Goal: Information Seeking & Learning: Find specific fact

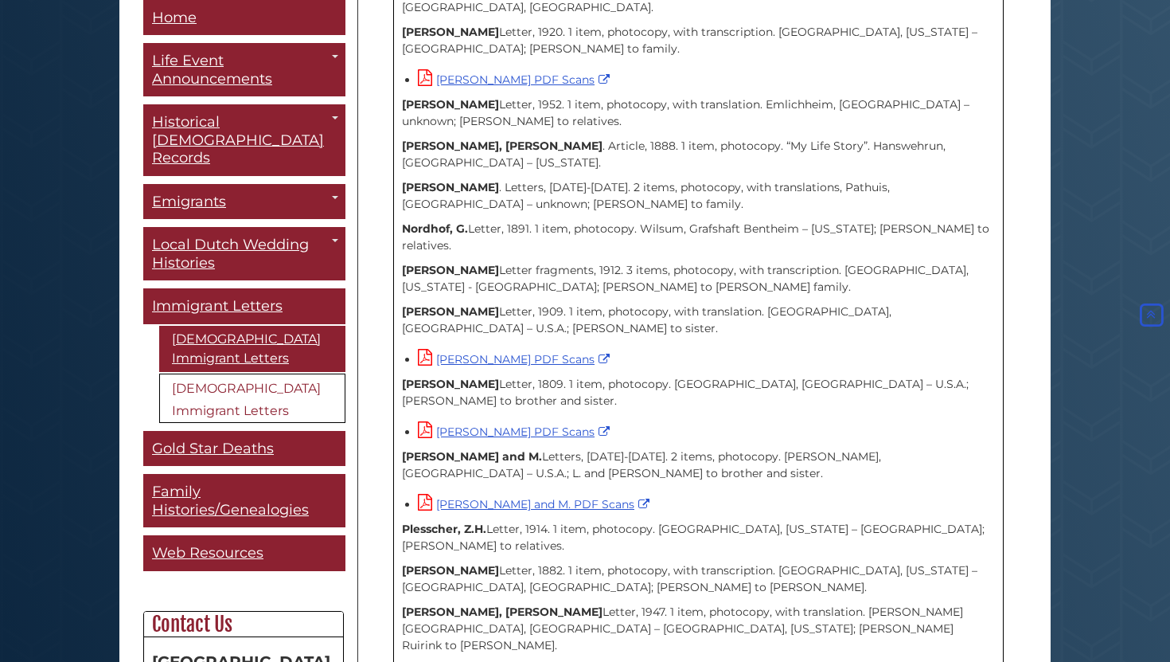
scroll to position [2508, 0]
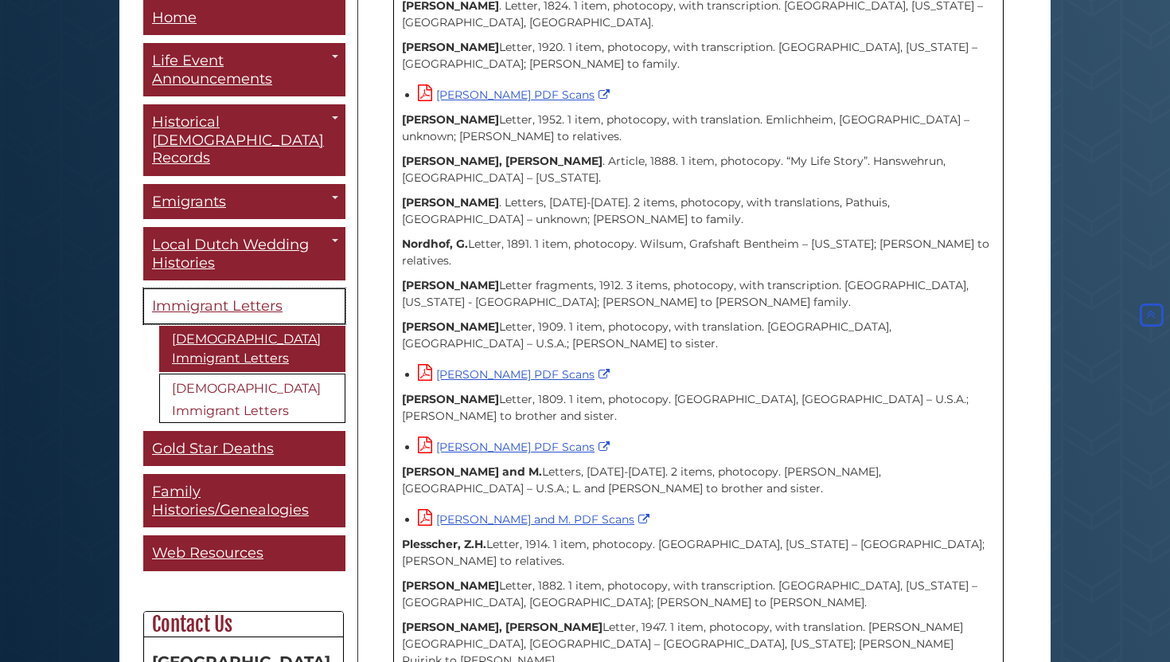
click at [255, 298] on span "Immigrant Letters" at bounding box center [217, 307] width 131 height 18
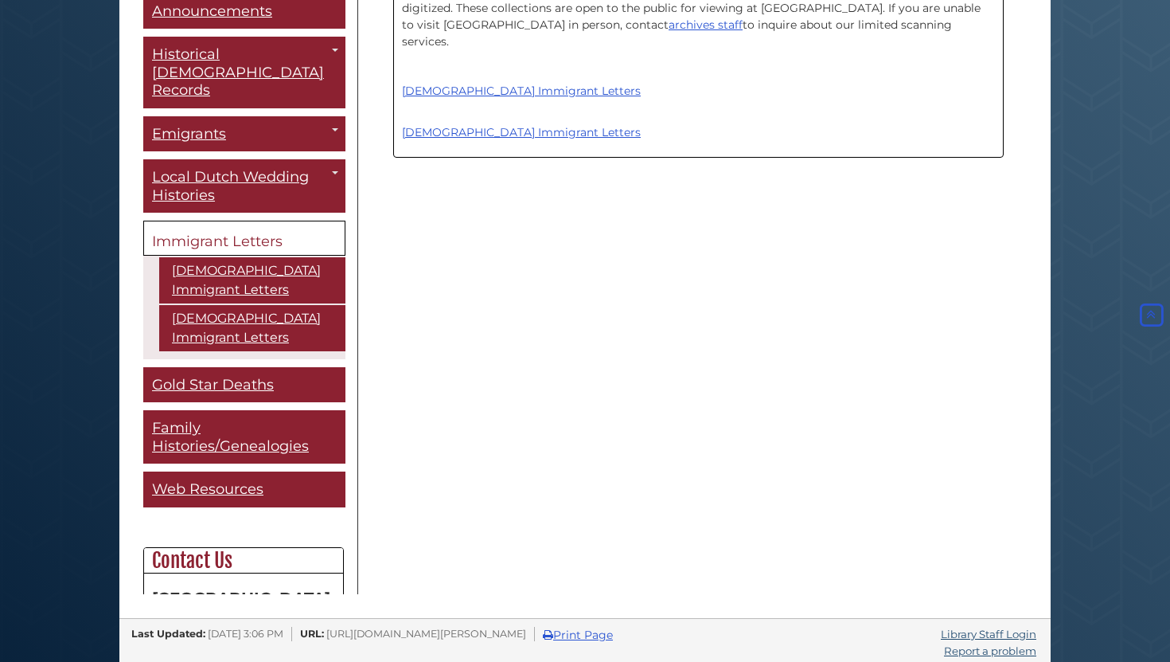
scroll to position [505, 0]
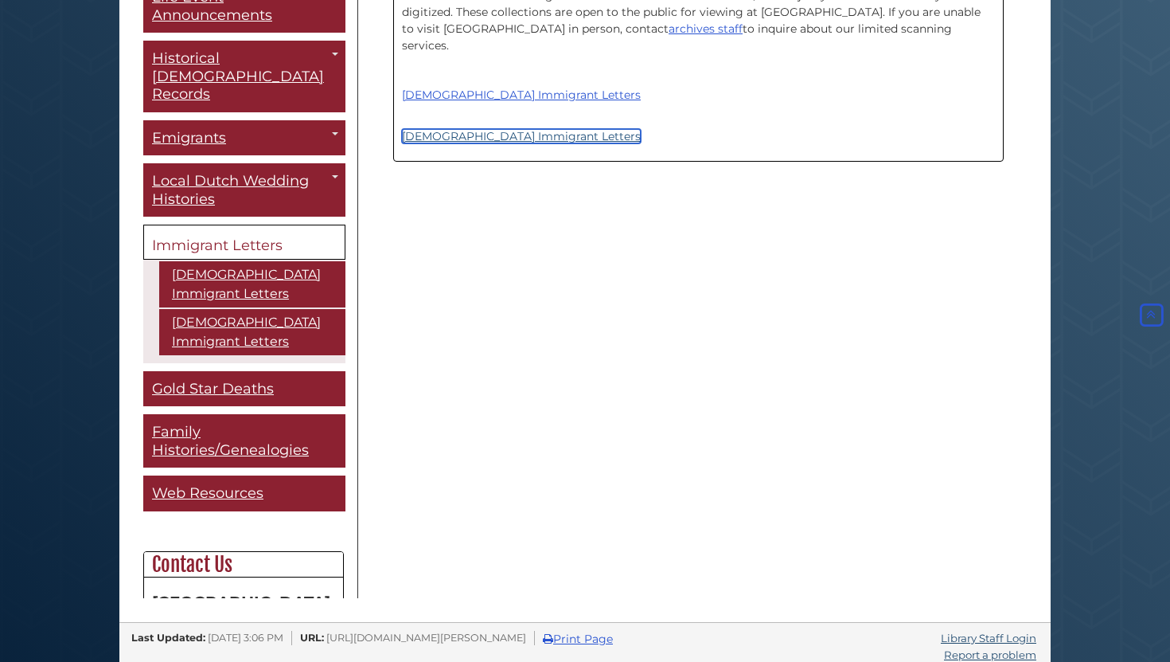
click at [494, 129] on link "[DEMOGRAPHIC_DATA] Immigrant Letters" at bounding box center [521, 136] width 239 height 14
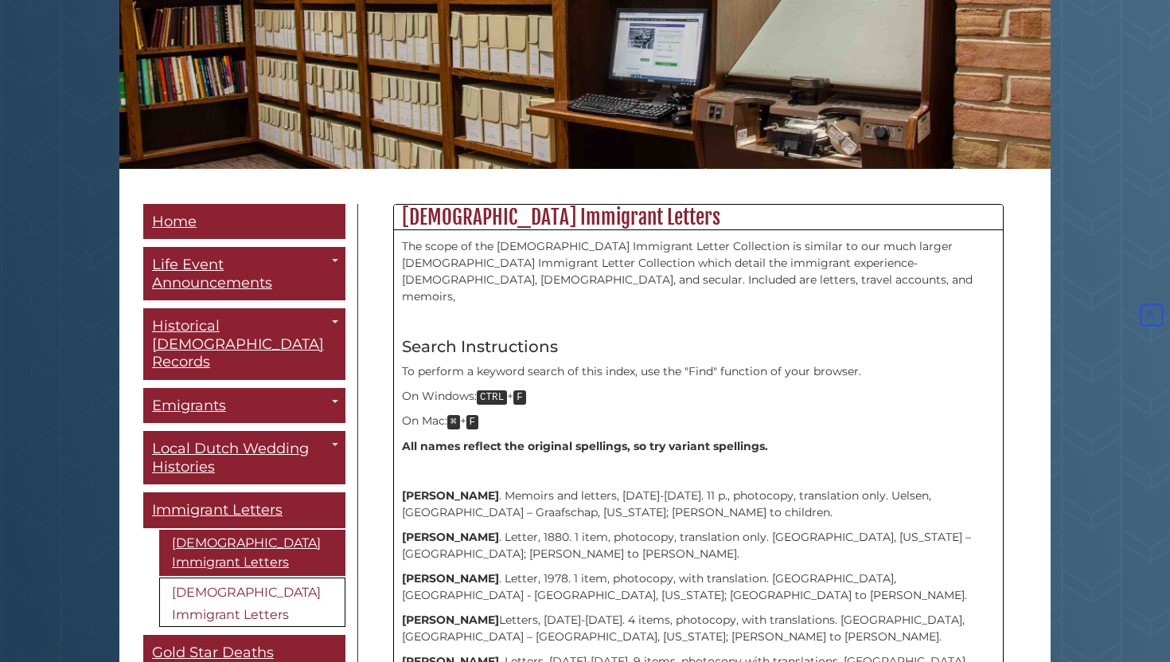
scroll to position [241, 0]
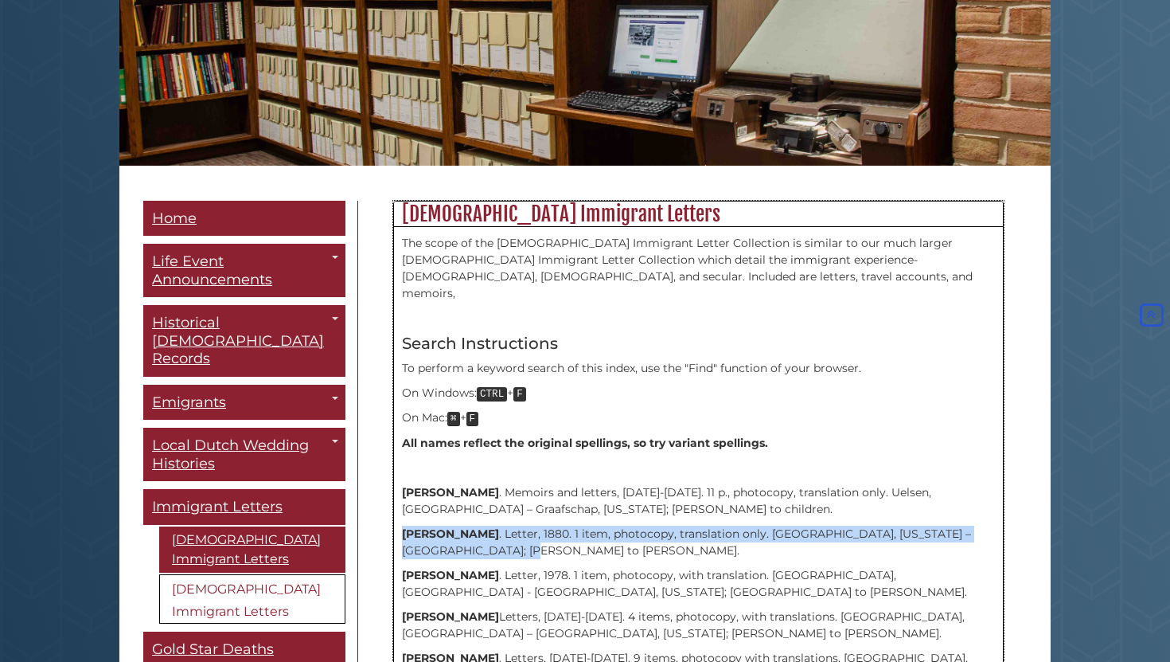
drag, startPoint x: 404, startPoint y: 516, endPoint x: 617, endPoint y: 533, distance: 213.3
click at [617, 533] on p "Augenstein, Matthew . Letter, 1880. 1 item, photocopy, translation only. Lowell…" at bounding box center [698, 541] width 593 height 33
copy p "Augenstein, Matthew . Letter, 1880. 1 item, photocopy, translation only. Lowell…"
